Goal: Navigation & Orientation: Find specific page/section

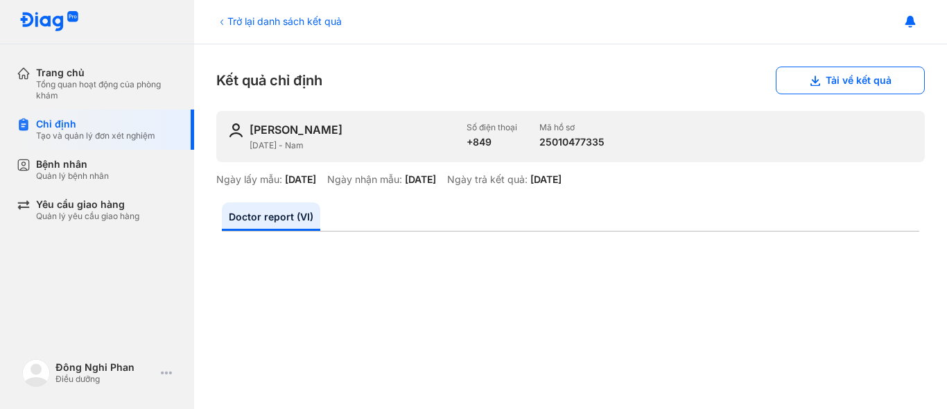
scroll to position [709, 0]
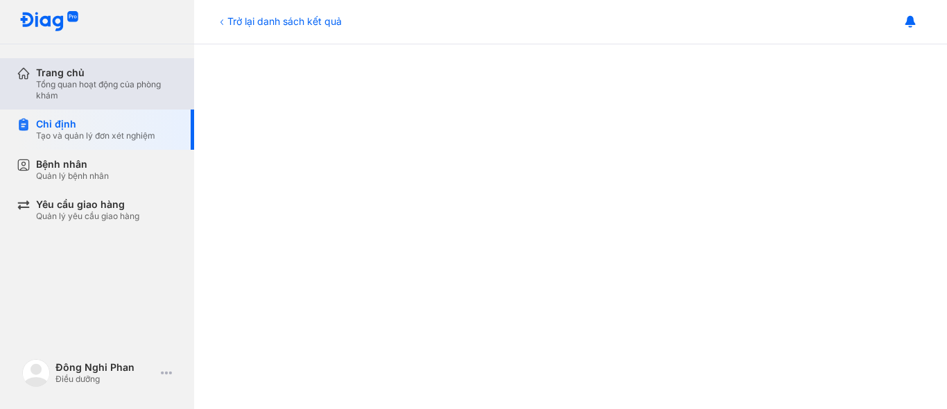
click at [43, 100] on div "Tổng quan hoạt động của phòng khám" at bounding box center [106, 90] width 141 height 22
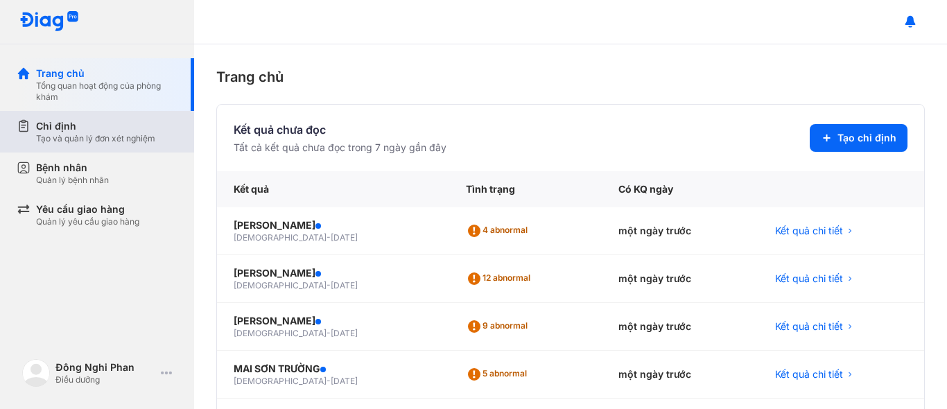
click at [86, 128] on div "Chỉ định" at bounding box center [95, 126] width 119 height 14
